Goal: Task Accomplishment & Management: Use online tool/utility

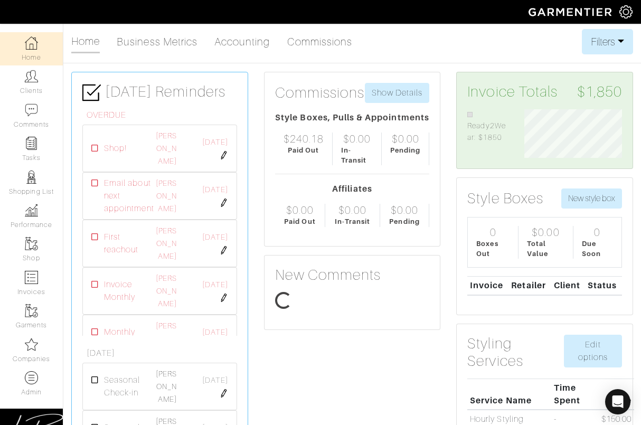
scroll to position [49, 113]
click at [22, 84] on link "Clients" at bounding box center [31, 81] width 63 height 33
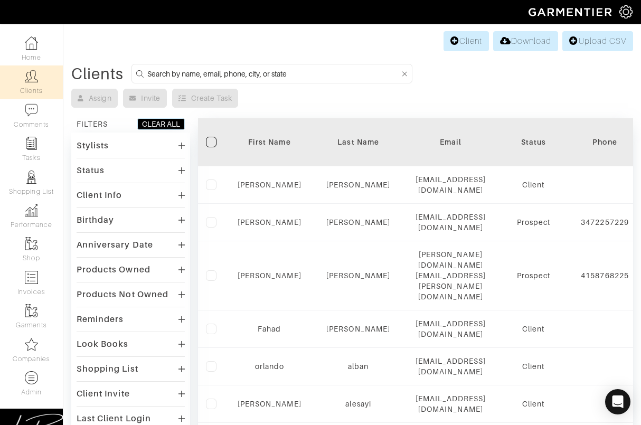
click at [200, 67] on input at bounding box center [273, 73] width 252 height 13
click at [263, 76] on input at bounding box center [273, 73] width 252 height 13
type input "joe reiser"
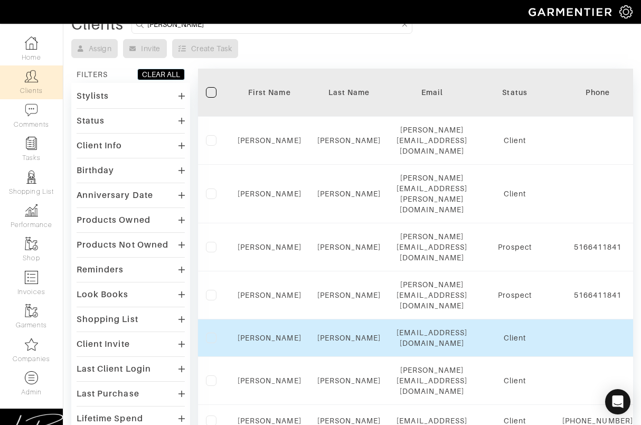
scroll to position [53, 0]
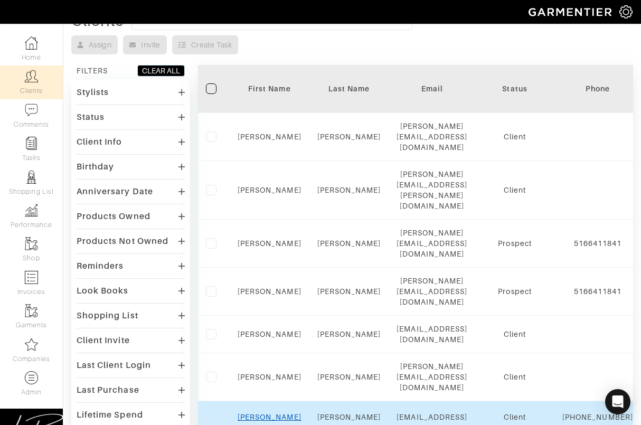
click at [264, 413] on link "Joe" at bounding box center [270, 417] width 64 height 8
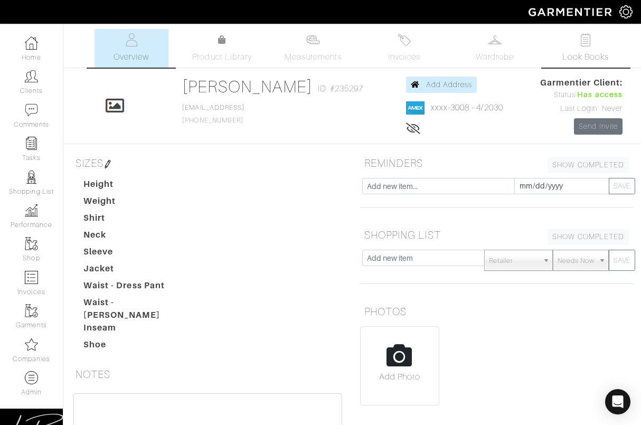
click at [574, 32] on link "Look Books" at bounding box center [585, 48] width 74 height 39
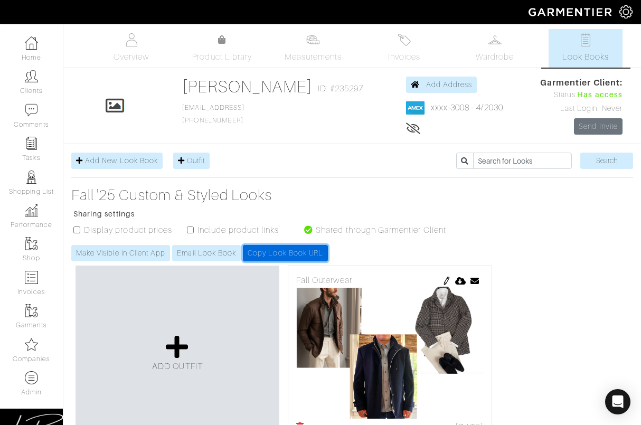
click at [295, 249] on link "Copy Look Book URL" at bounding box center [285, 253] width 85 height 16
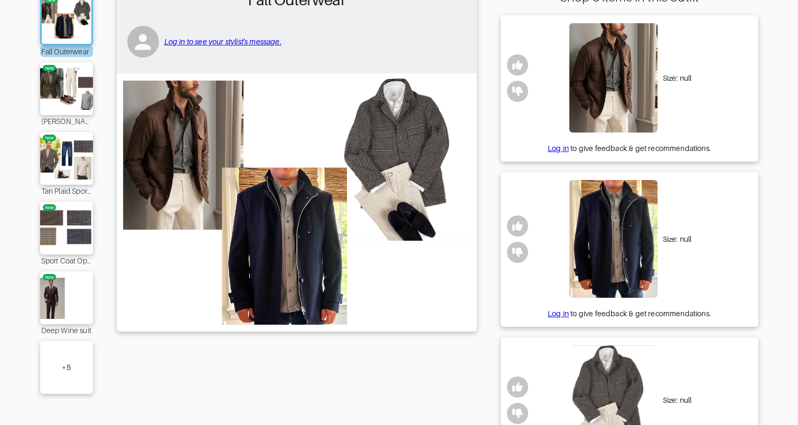
scroll to position [127, 0]
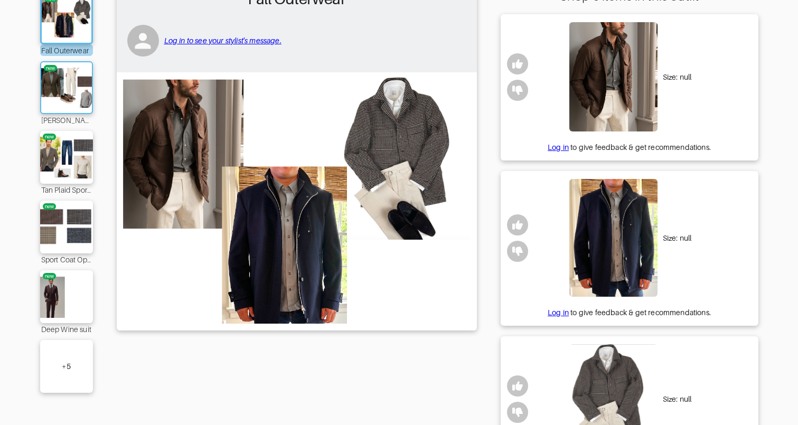
click at [63, 92] on img at bounding box center [66, 88] width 57 height 40
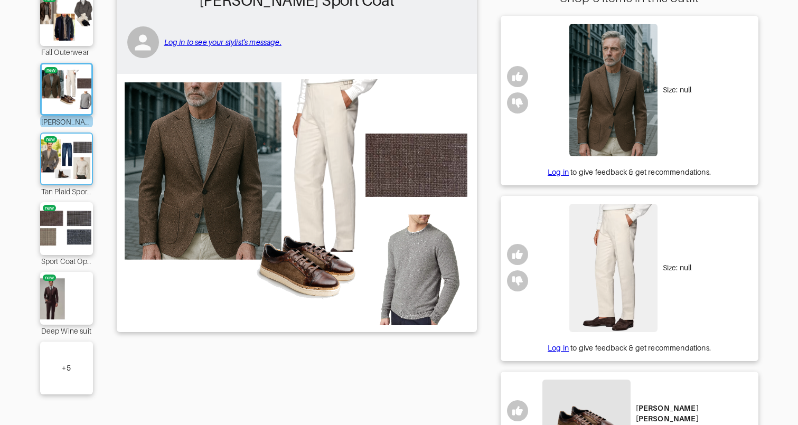
click at [67, 147] on img at bounding box center [66, 159] width 57 height 40
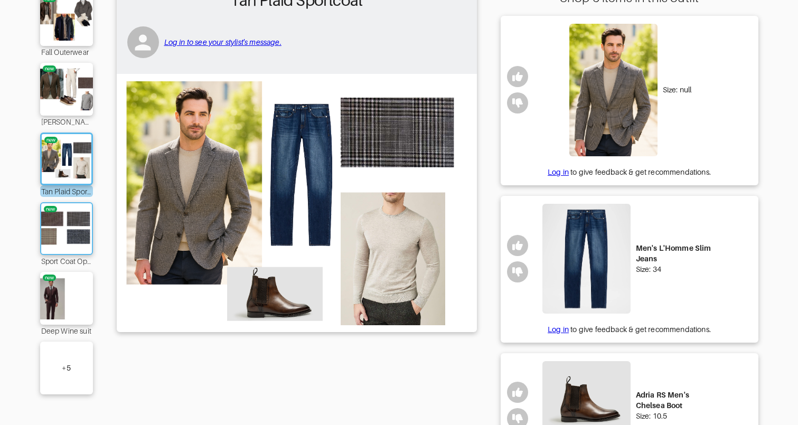
click at [74, 231] on img at bounding box center [66, 228] width 57 height 40
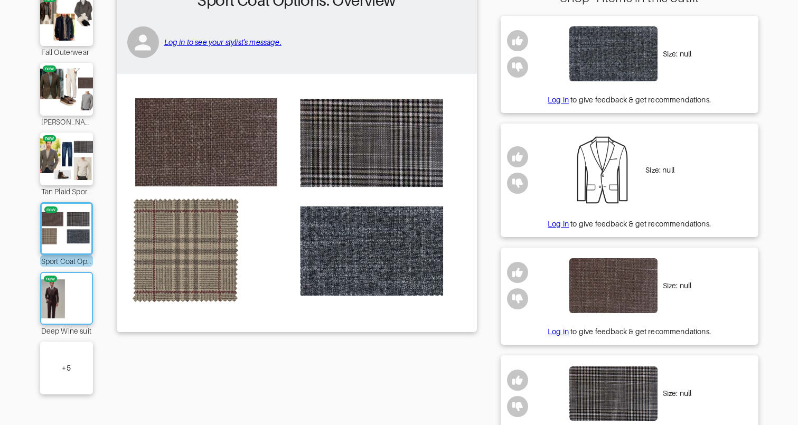
click at [82, 309] on img at bounding box center [66, 298] width 57 height 40
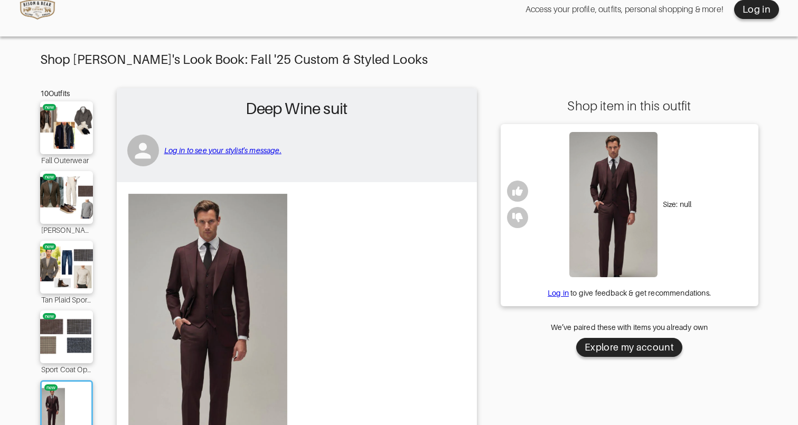
scroll to position [16, 0]
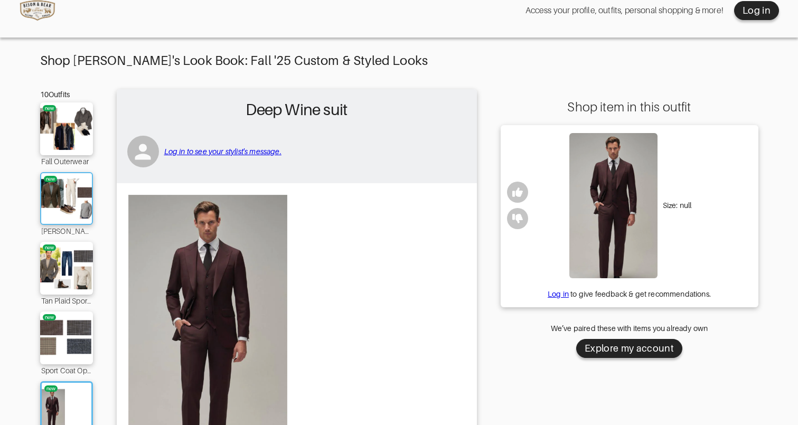
click at [77, 206] on img at bounding box center [66, 198] width 57 height 40
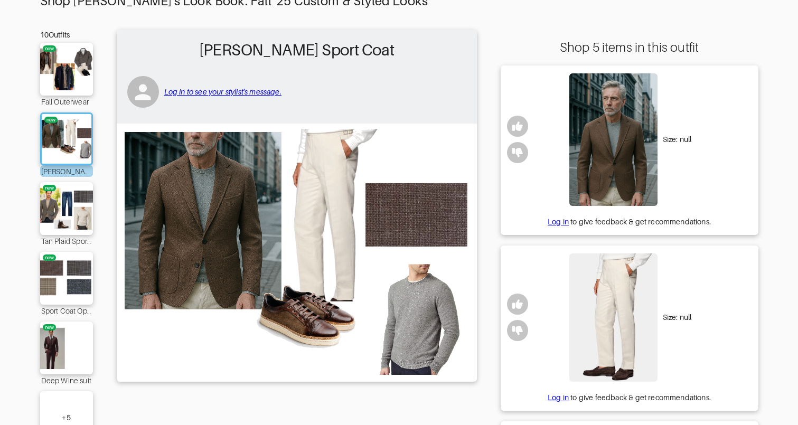
scroll to position [91, 0]
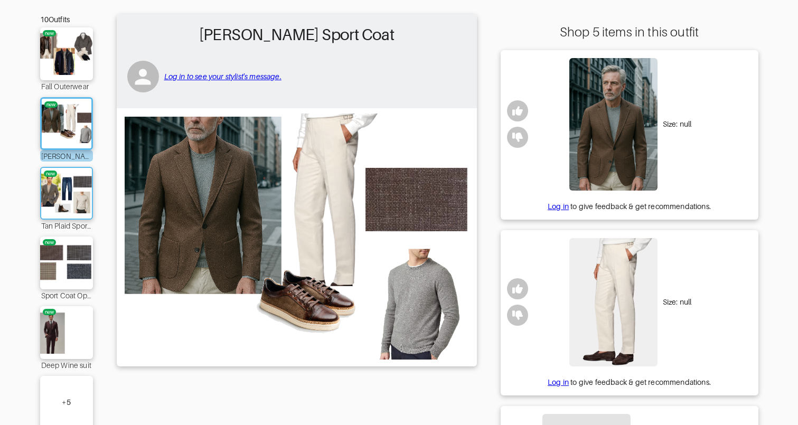
click at [71, 196] on img at bounding box center [66, 193] width 57 height 40
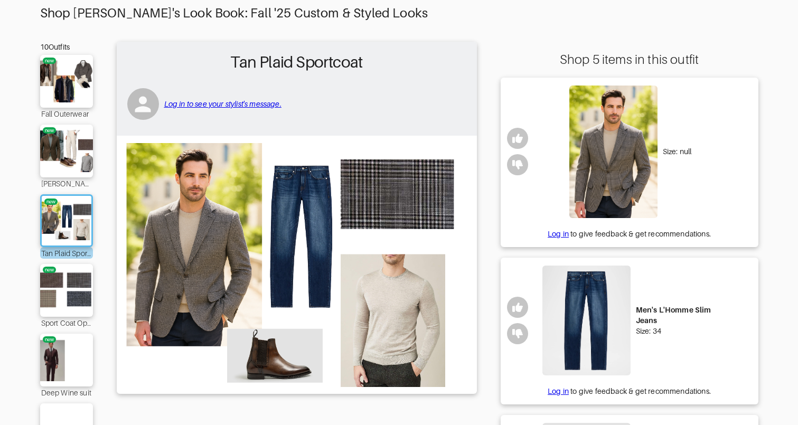
scroll to position [65, 0]
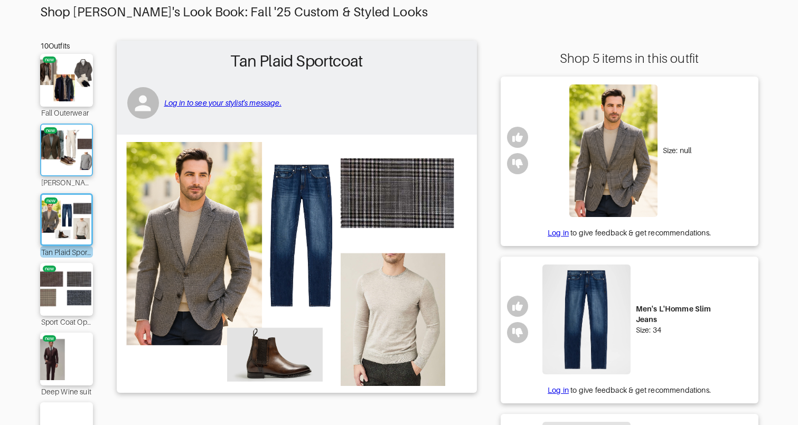
click at [70, 147] on img at bounding box center [66, 150] width 57 height 40
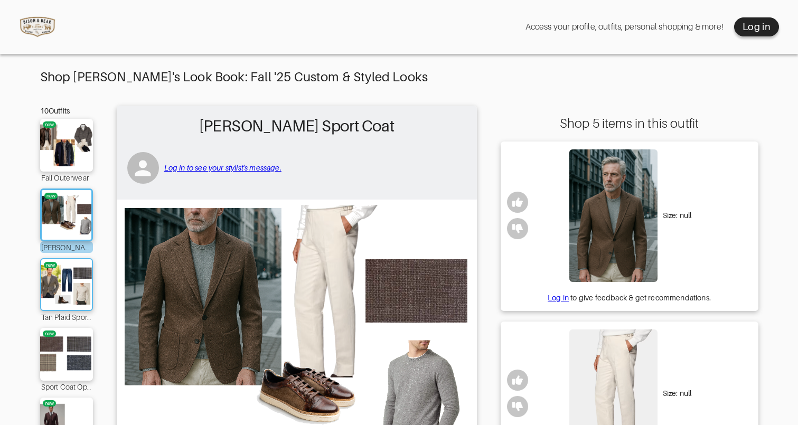
click at [65, 268] on img at bounding box center [66, 284] width 57 height 40
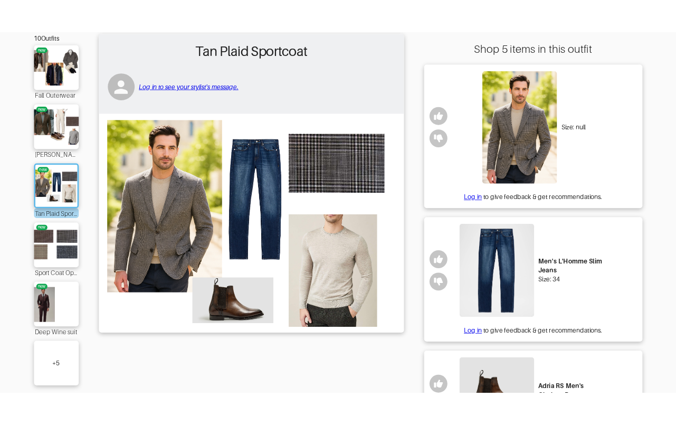
scroll to position [87, 0]
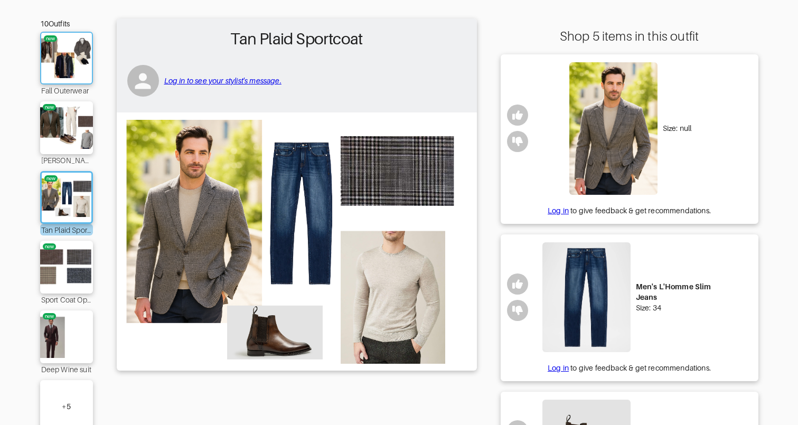
click at [74, 60] on img at bounding box center [66, 58] width 57 height 40
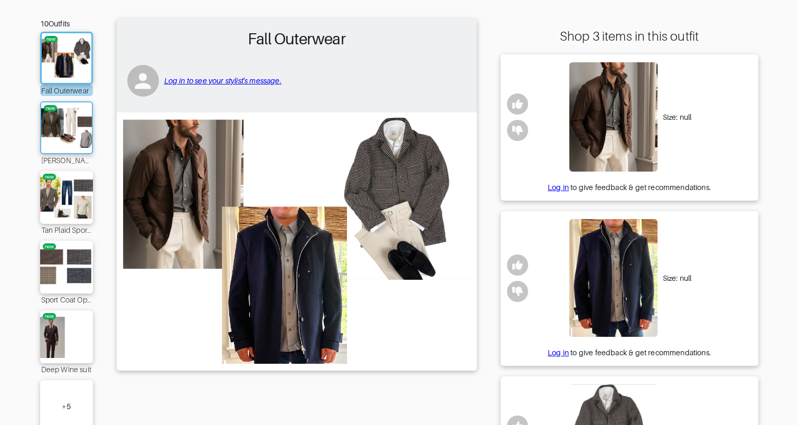
click at [58, 129] on img at bounding box center [66, 128] width 57 height 40
